Goal: Task Accomplishment & Management: Manage account settings

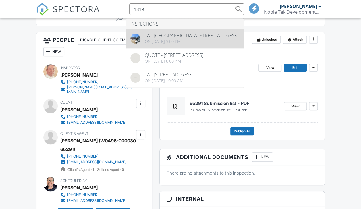
type input "1819"
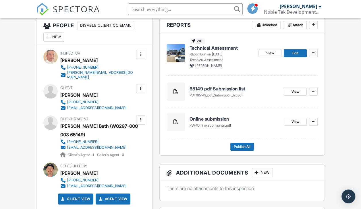
click at [80, 145] on div "jaskaranbath1990@gmail.com" at bounding box center [96, 147] width 59 height 5
click at [34, 112] on div "People Disable Client CC Email New Inspector Client Listing Agent Add Another P…" at bounding box center [94, 190] width 123 height 346
drag, startPoint x: 98, startPoint y: 143, endPoint x: -1, endPoint y: 122, distance: 101.8
click at [119, 145] on div "jaskaranbath1990@gmail.com" at bounding box center [96, 147] width 59 height 5
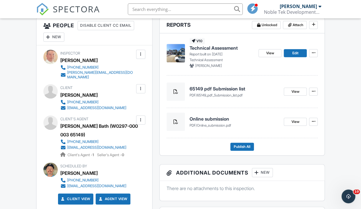
click at [83, 145] on div "jaskaranbath1990@gmail.com" at bounding box center [96, 147] width 59 height 5
drag, startPoint x: 99, startPoint y: 143, endPoint x: 18, endPoint y: 139, distance: 81.6
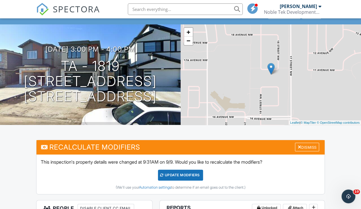
scroll to position [28, 0]
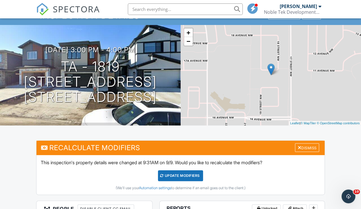
click at [146, 148] on h3 "Recalculate Modifiers Dismiss" at bounding box center [180, 148] width 288 height 14
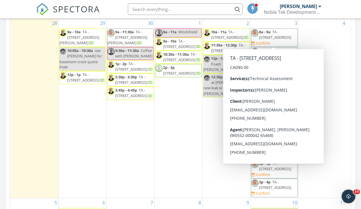
click at [284, 37] on span "TA - 16919 47 St NW , Edmonton T5Y 4J5" at bounding box center [275, 34] width 32 height 11
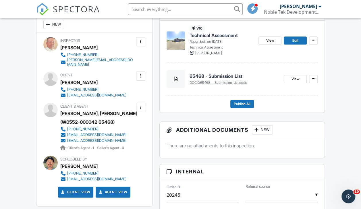
scroll to position [286, 0]
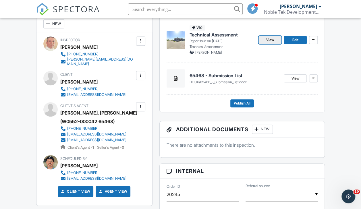
click at [268, 38] on span "View" at bounding box center [270, 40] width 8 height 6
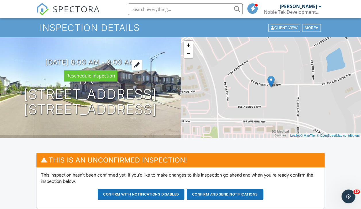
click at [142, 65] on div at bounding box center [136, 65] width 11 height 11
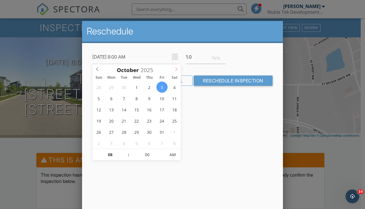
click at [176, 70] on icon at bounding box center [176, 69] width 4 height 4
click at [96, 69] on icon at bounding box center [97, 69] width 2 height 4
type input "10/01/2025 9:00 AM"
type input "09"
click at [125, 151] on span at bounding box center [126, 152] width 4 height 6
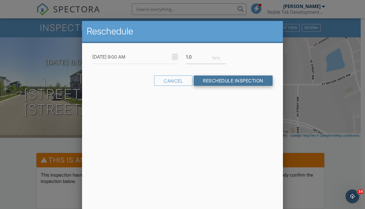
click at [234, 81] on input "Reschedule Inspection" at bounding box center [233, 80] width 79 height 10
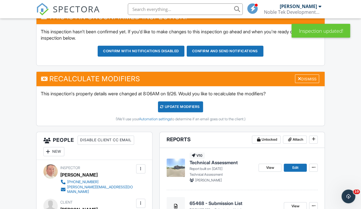
scroll to position [150, 0]
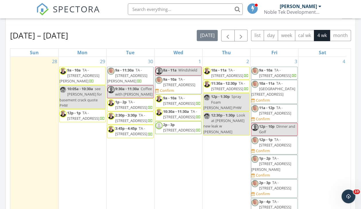
scroll to position [245, 0]
click at [97, 24] on div "Calendar" at bounding box center [180, 17] width 349 height 18
click at [174, 90] on div "Confirm" at bounding box center [167, 90] width 14 height 5
click at [276, 76] on span "TA - [STREET_ADDRESS]" at bounding box center [275, 73] width 32 height 11
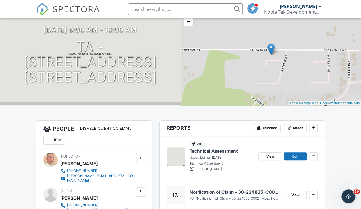
scroll to position [47, 0]
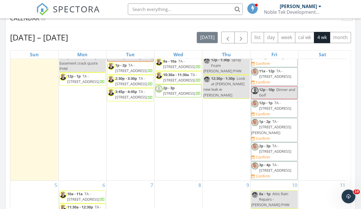
scroll to position [47, 0]
click at [284, 144] on span "TA - 9360 Pear Link SW , Edmonton T6X 2X5" at bounding box center [275, 148] width 32 height 11
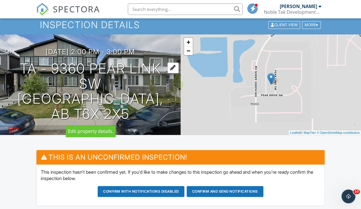
click at [170, 67] on div at bounding box center [172, 68] width 11 height 11
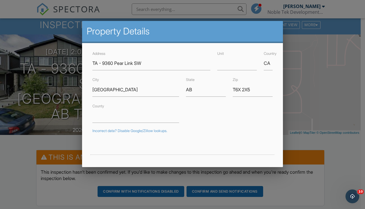
click at [64, 36] on div at bounding box center [182, 101] width 365 height 261
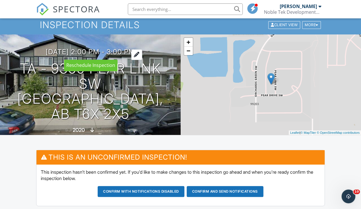
click at [72, 52] on h3 "10/03/2025 2:00 pm - 3:00 pm" at bounding box center [90, 52] width 89 height 8
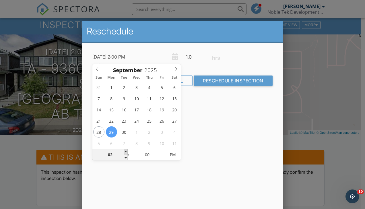
type input "09/29/2025 3:00 PM"
type input "03"
click at [125, 152] on span at bounding box center [126, 152] width 4 height 6
type input "09/29/2025 4:00 PM"
type input "04"
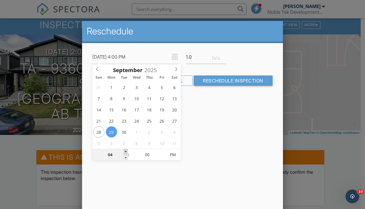
click at [125, 152] on span at bounding box center [126, 152] width 4 height 6
type input "09/29/2025 5:00 PM"
type input "05"
click at [125, 152] on span at bounding box center [126, 152] width 4 height 6
type input "09/29/2025 6:00 PM"
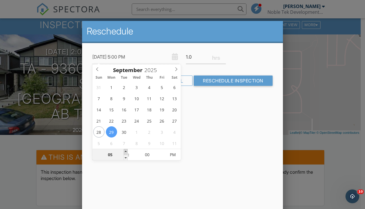
type input "06"
click at [125, 152] on span at bounding box center [126, 152] width 4 height 6
type input "09/29/2025 7:00 PM"
type input "07"
click at [125, 152] on span at bounding box center [126, 152] width 4 height 6
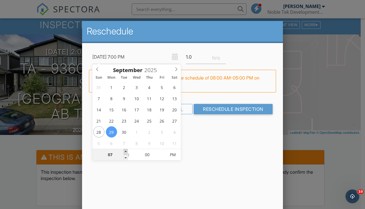
type input "09/29/2025 8:00 PM"
type input "08"
click at [125, 152] on span at bounding box center [126, 152] width 4 height 6
type input "09/29/2025 9:00 PM"
type input "09"
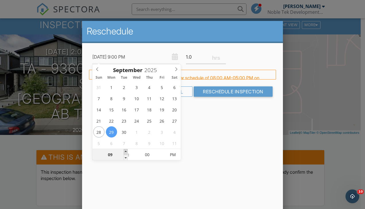
click at [125, 152] on span at bounding box center [126, 152] width 4 height 6
type input "09/29/2025 10:00 PM"
type input "10"
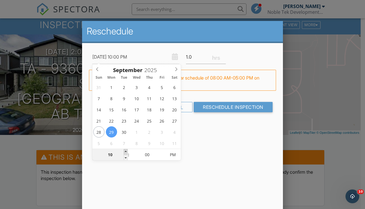
click at [125, 152] on span at bounding box center [126, 152] width 4 height 6
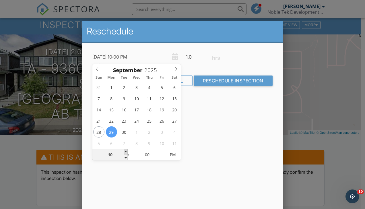
type input "09/29/2025 11:00 PM"
type input "11"
click at [125, 152] on span at bounding box center [126, 152] width 4 height 6
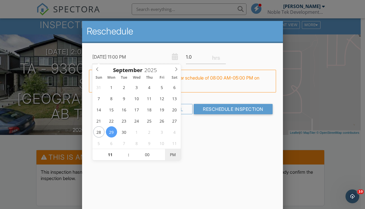
type input "09/29/2025 11:00 AM"
click at [173, 156] on span "PM" at bounding box center [173, 154] width 16 height 11
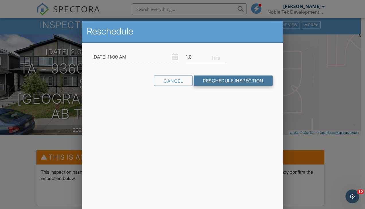
click at [228, 82] on input "Reschedule Inspection" at bounding box center [233, 80] width 79 height 10
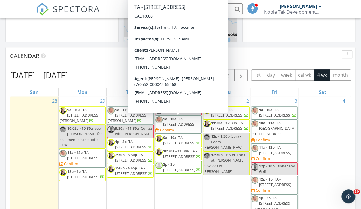
scroll to position [206, 0]
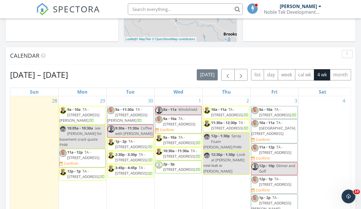
click at [152, 56] on div "Calendar" at bounding box center [176, 55] width 332 height 9
click at [88, 150] on span "TA - [STREET_ADDRESS]" at bounding box center [83, 155] width 32 height 11
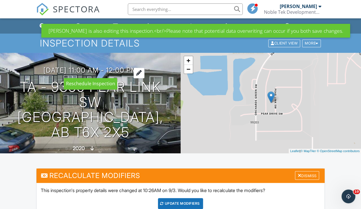
click at [88, 71] on h3 "[DATE] 11:00 am - 12:00 pm" at bounding box center [90, 70] width 94 height 8
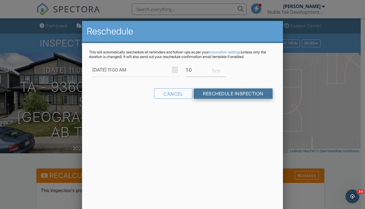
click at [224, 95] on input "Reschedule Inspection" at bounding box center [233, 93] width 79 height 10
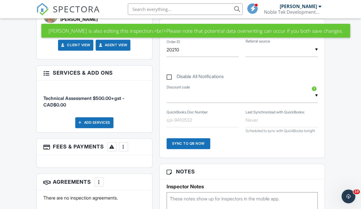
scroll to position [370, 0]
